Goal: Find specific fact: Find specific fact

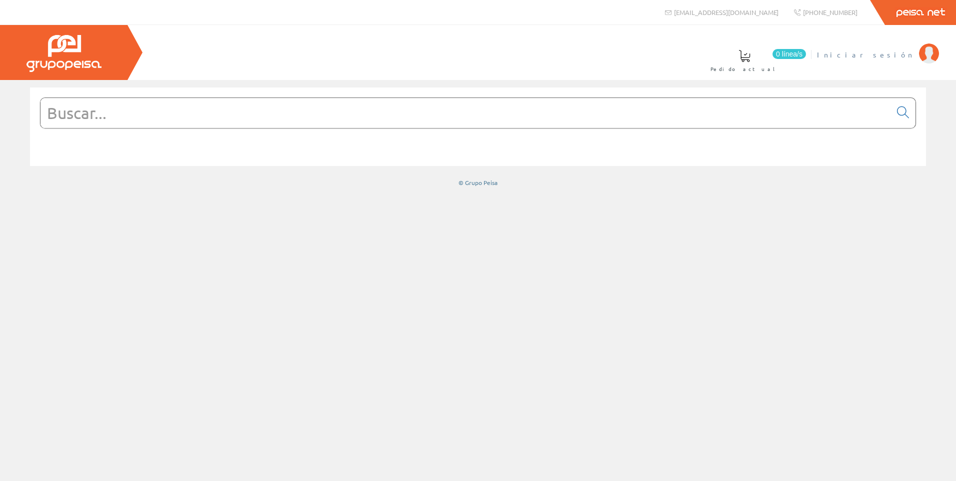
click at [889, 55] on span "Iniciar sesión" at bounding box center [865, 55] width 97 height 10
drag, startPoint x: 284, startPoint y: 99, endPoint x: 286, endPoint y: 105, distance: 6.7
click at [285, 102] on input "text" at bounding box center [466, 113] width 851 height 30
paste input "2556410000"
type input "2556410000"
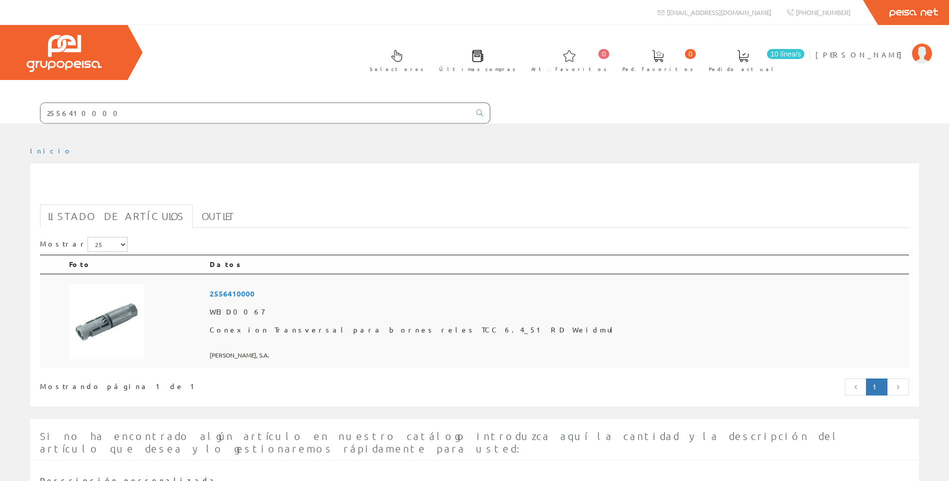
click at [206, 318] on td at bounding box center [135, 321] width 141 height 94
